Goal: Task Accomplishment & Management: Manage account settings

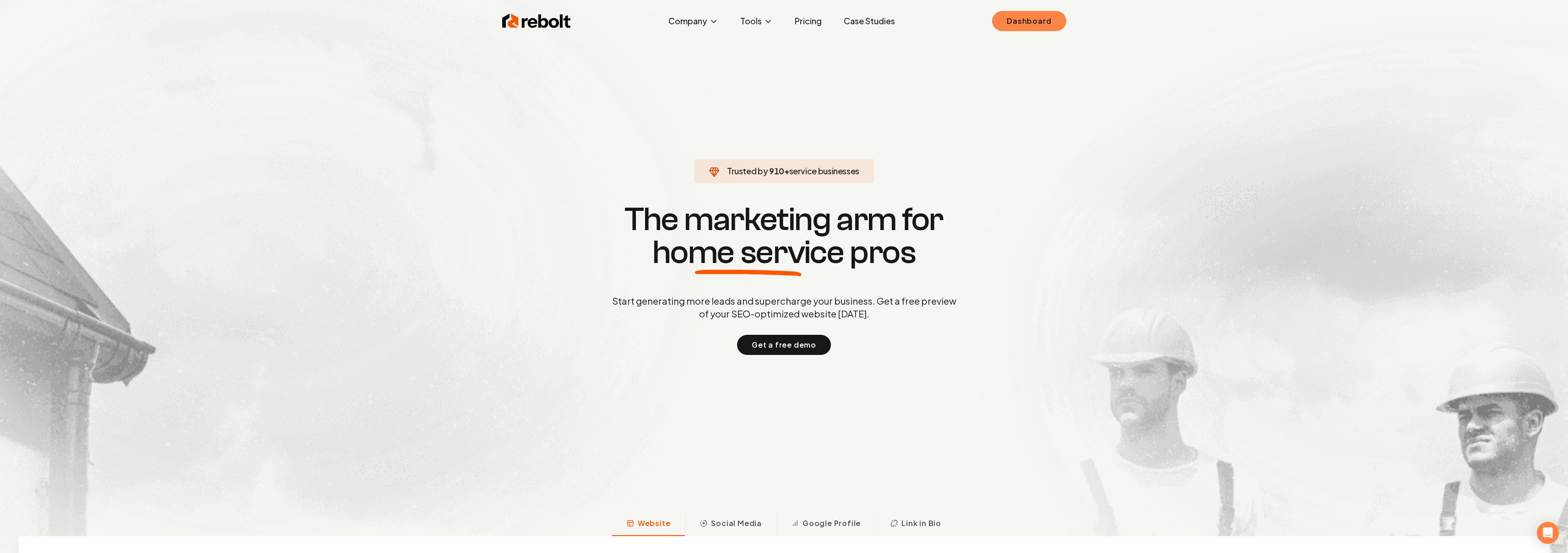
click at [1039, 19] on link "Dashboard" at bounding box center [1029, 21] width 74 height 20
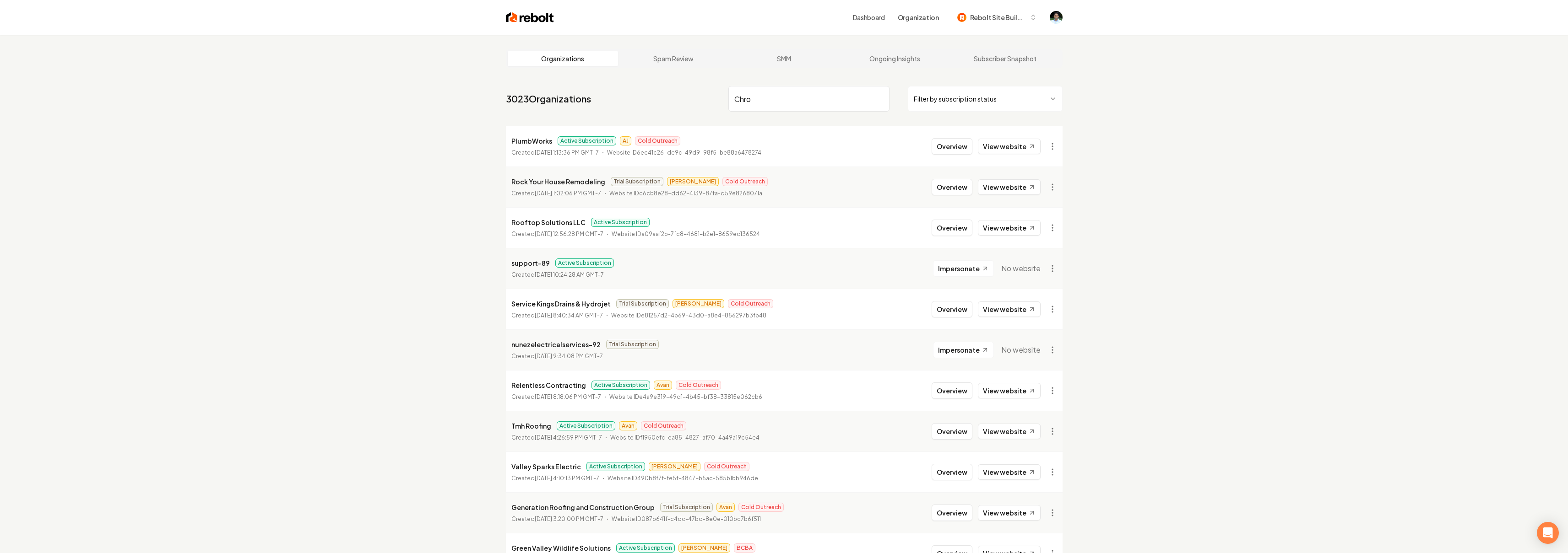
type input "Chrop"
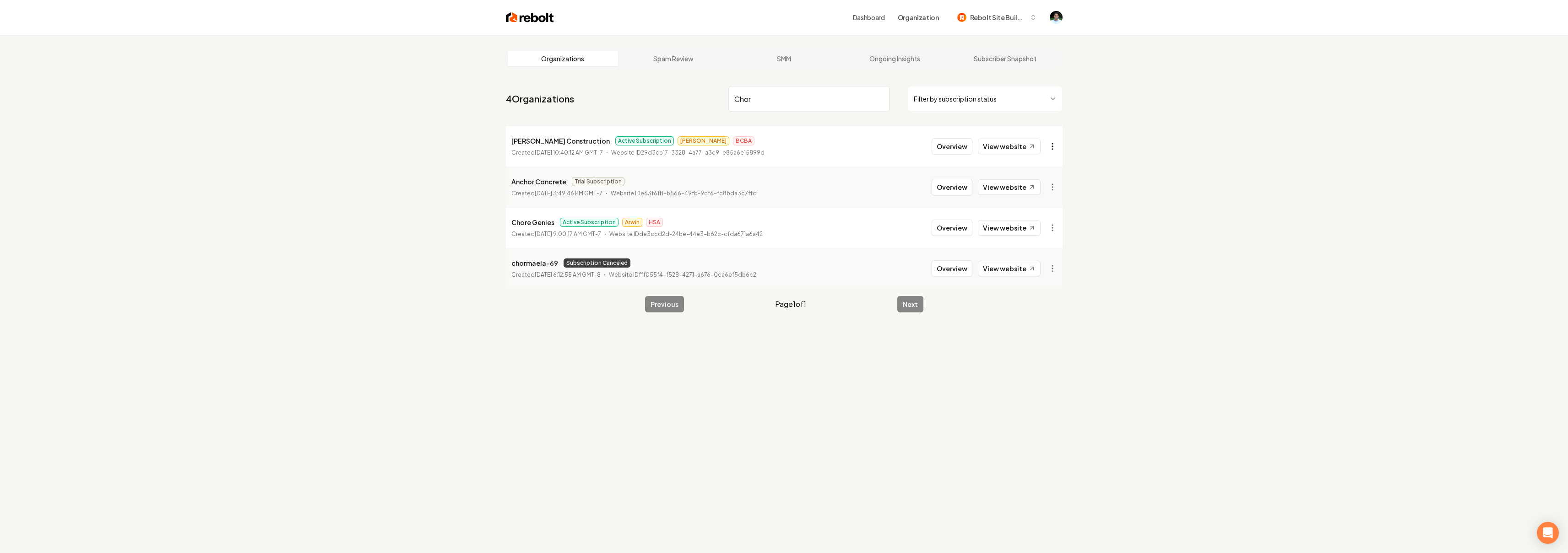
type input "Chor"
click at [1053, 150] on html "Dashboard Organization Rebolt Site Builder Organizations Spam Review SMM Ongoin…" at bounding box center [784, 276] width 1568 height 553
click at [1018, 245] on link "View in Stripe" at bounding box center [1029, 240] width 58 height 15
